Goal: Information Seeking & Learning: Learn about a topic

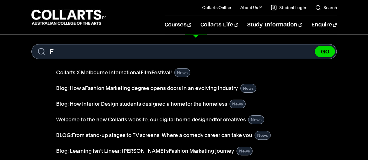
type input "F"
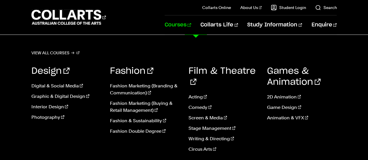
click at [297, 117] on link "Animation & VFX" at bounding box center [301, 117] width 70 height 7
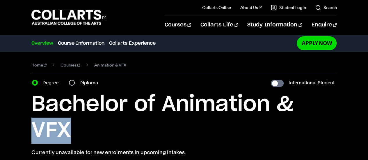
drag, startPoint x: 28, startPoint y: 118, endPoint x: 95, endPoint y: 137, distance: 69.9
click at [95, 137] on div "Home Courses Animation & VFX Course variant Degree Diploma International Studen…" at bounding box center [184, 109] width 368 height 114
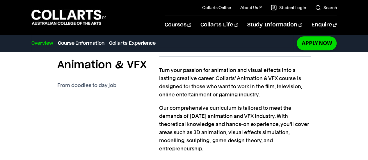
scroll to position [200, 0]
